Goal: Task Accomplishment & Management: Complete application form

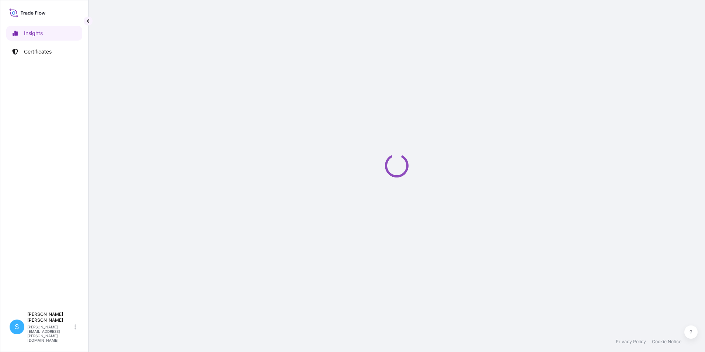
select select "2025"
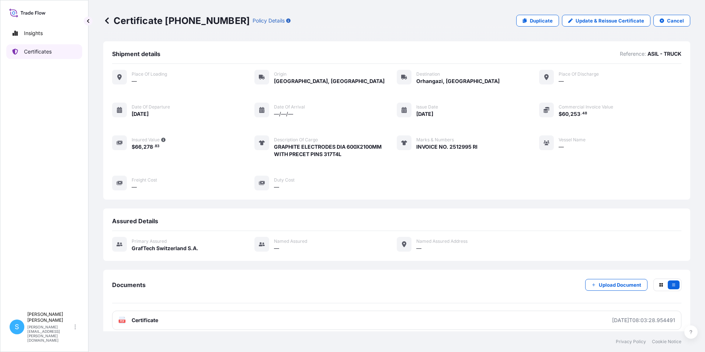
click at [39, 49] on p "Certificates" at bounding box center [38, 51] width 28 height 7
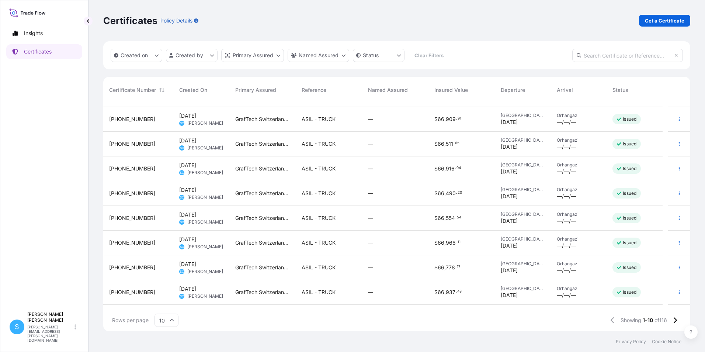
scroll to position [42, 0]
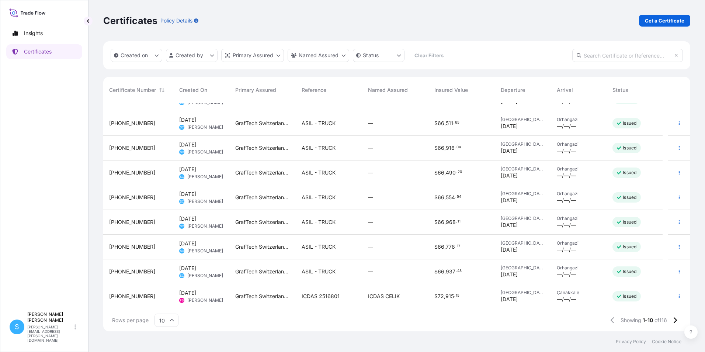
click at [380, 297] on span "ICDAS CELIK" at bounding box center [384, 295] width 32 height 7
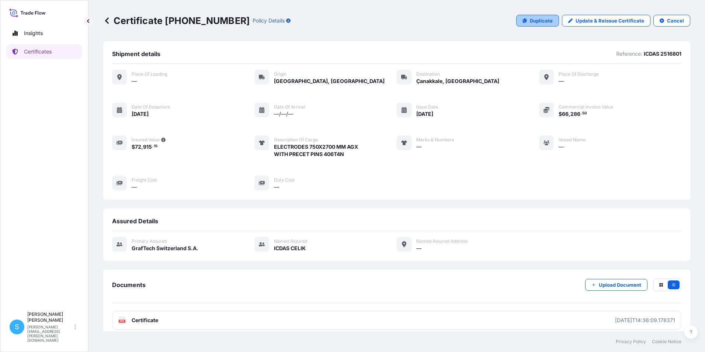
click at [543, 20] on p "Duplicate" at bounding box center [541, 20] width 23 height 7
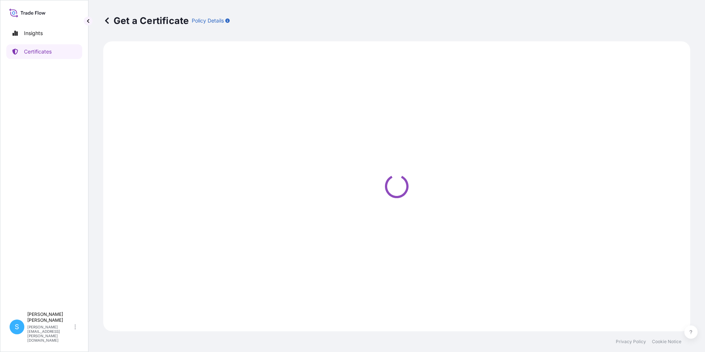
select select "Road"
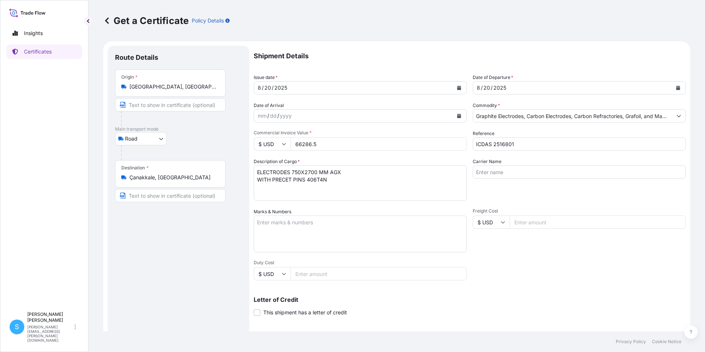
select select "31801"
click at [458, 85] on button "Calendar" at bounding box center [459, 88] width 12 height 12
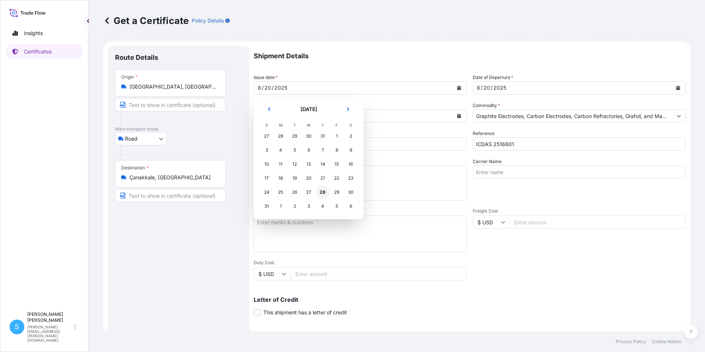
click at [323, 193] on div "28" at bounding box center [322, 191] width 13 height 13
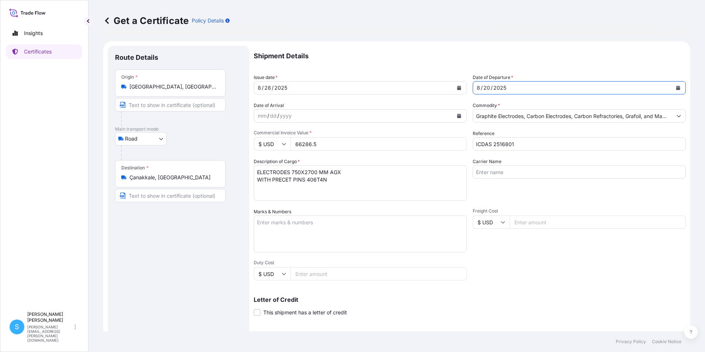
click at [523, 84] on div "[DATE]" at bounding box center [572, 87] width 199 height 13
click at [538, 88] on div "[DATE]" at bounding box center [572, 87] width 199 height 13
click at [676, 89] on icon "Calendar" at bounding box center [678, 87] width 4 height 4
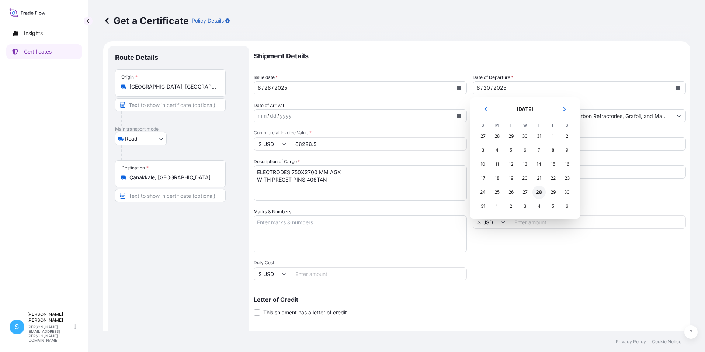
click at [538, 193] on div "28" at bounding box center [538, 191] width 13 height 13
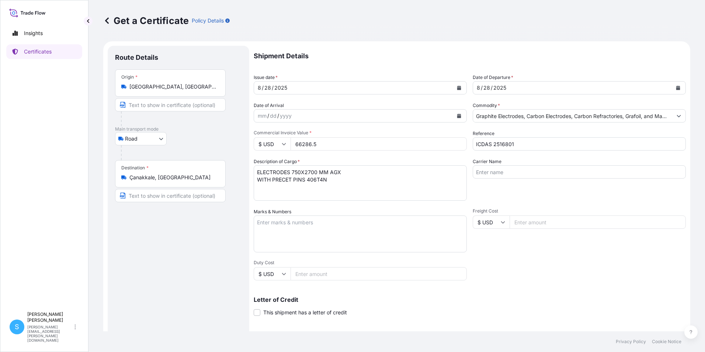
drag, startPoint x: 352, startPoint y: 143, endPoint x: 283, endPoint y: 144, distance: 68.6
click at [283, 144] on div "$ USD 66286.5" at bounding box center [360, 143] width 213 height 13
type input "66324.85"
click at [266, 228] on textarea "Marks & Numbers" at bounding box center [360, 233] width 213 height 37
type textarea "invoice no. 2516830 RI"
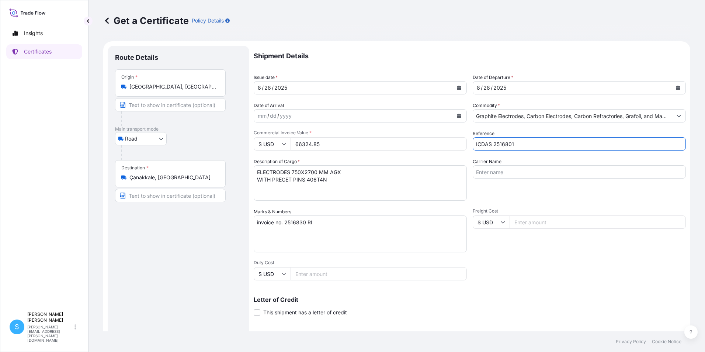
drag, startPoint x: 525, startPoint y: 146, endPoint x: 488, endPoint y: 144, distance: 37.3
click at [488, 144] on input "ICDAS 2516801" at bounding box center [578, 143] width 213 height 13
type input "ICDAS"
click at [534, 255] on div "Shipment Details Issue date * [DATE] Date of Departure * [DATE] Date of Arrival…" at bounding box center [470, 221] width 432 height 351
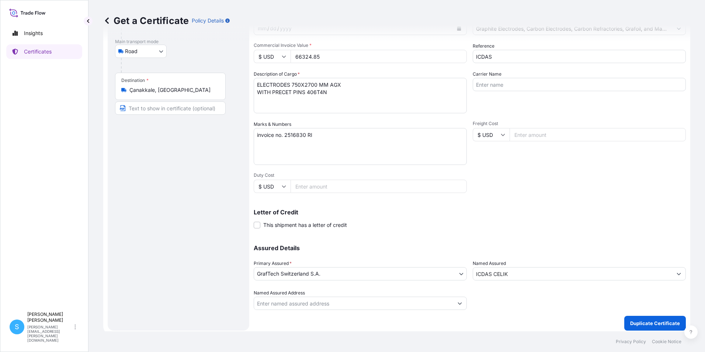
scroll to position [91, 0]
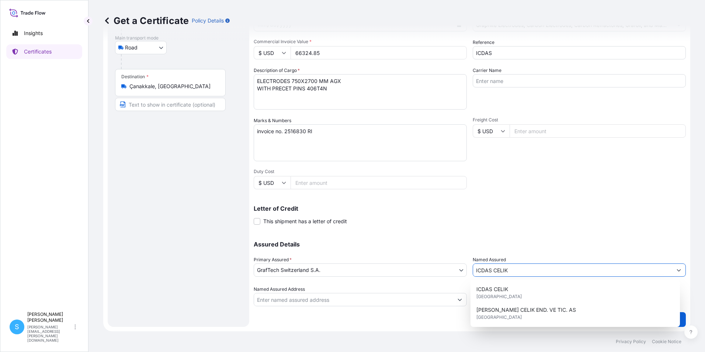
click at [523, 274] on input "ICDAS CELIK" at bounding box center [572, 269] width 199 height 13
drag, startPoint x: 518, startPoint y: 269, endPoint x: 469, endPoint y: 278, distance: 50.3
click at [469, 278] on div "Assured Details Primary Assured * GrafTech [GEOGRAPHIC_DATA] S.A. GrafTech Swit…" at bounding box center [470, 269] width 432 height 74
click at [630, 214] on div "Letter of Credit This shipment has a letter of credit Letter of credit * Letter…" at bounding box center [470, 215] width 432 height 20
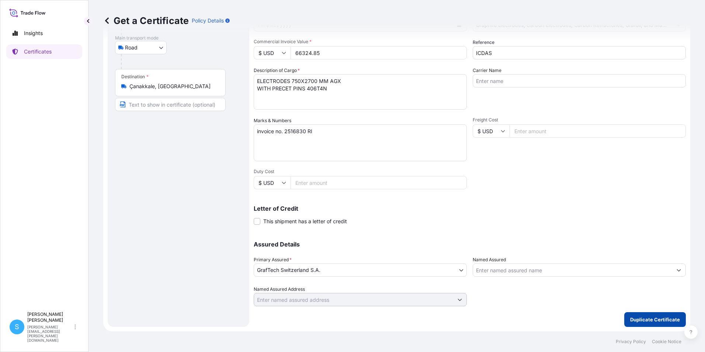
click at [635, 317] on p "Duplicate Certificate" at bounding box center [655, 318] width 50 height 7
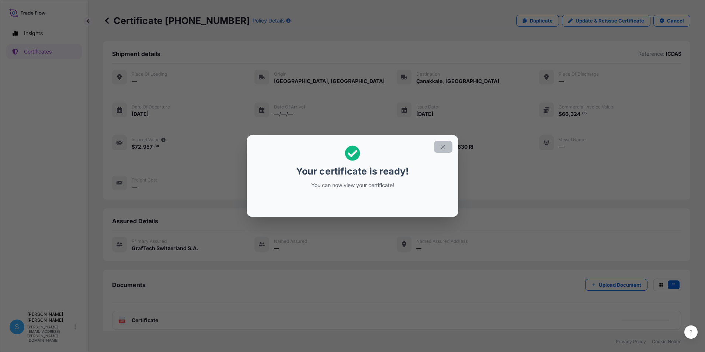
click at [441, 147] on icon "button" at bounding box center [443, 146] width 7 height 7
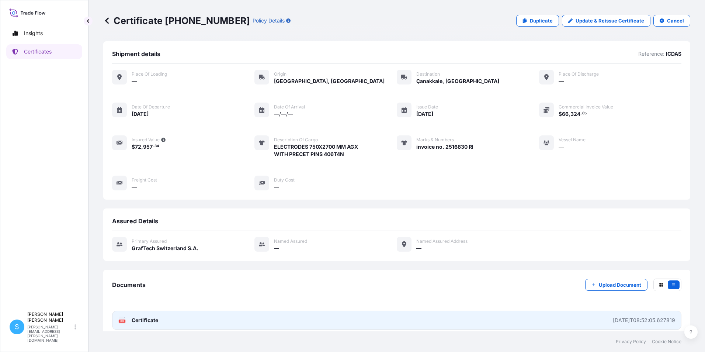
click at [227, 322] on link "PDF Certificate [DATE]T08:52:05.627819" at bounding box center [396, 319] width 569 height 19
